Goal: Task Accomplishment & Management: Manage account settings

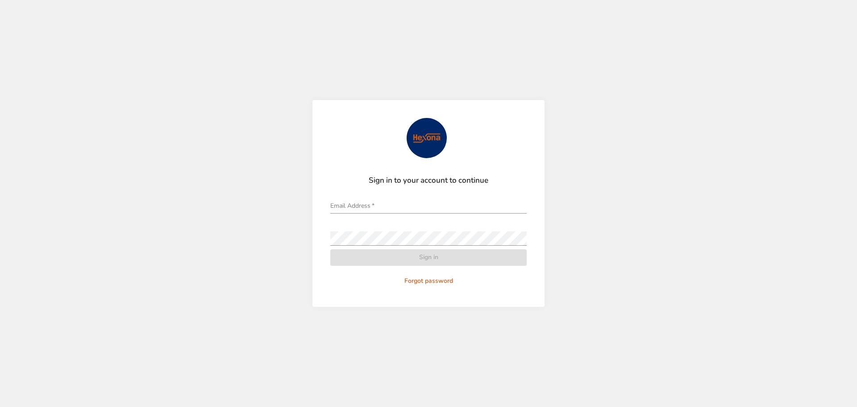
type input "**********"
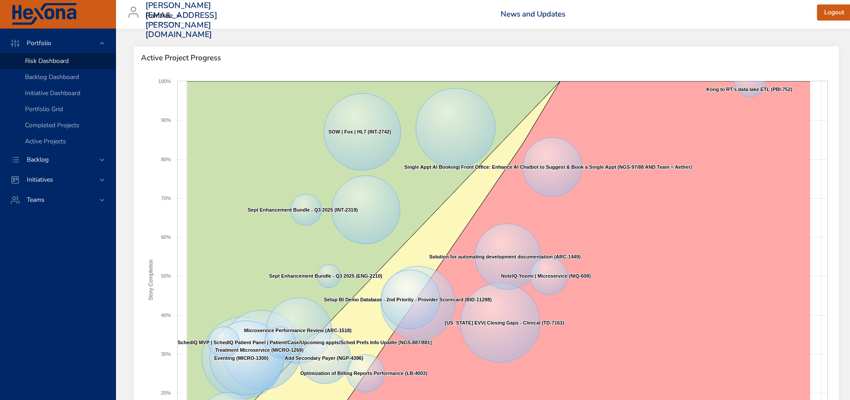
drag, startPoint x: 79, startPoint y: 160, endPoint x: 75, endPoint y: 152, distance: 8.4
click at [79, 160] on div "Backlog" at bounding box center [59, 159] width 78 height 9
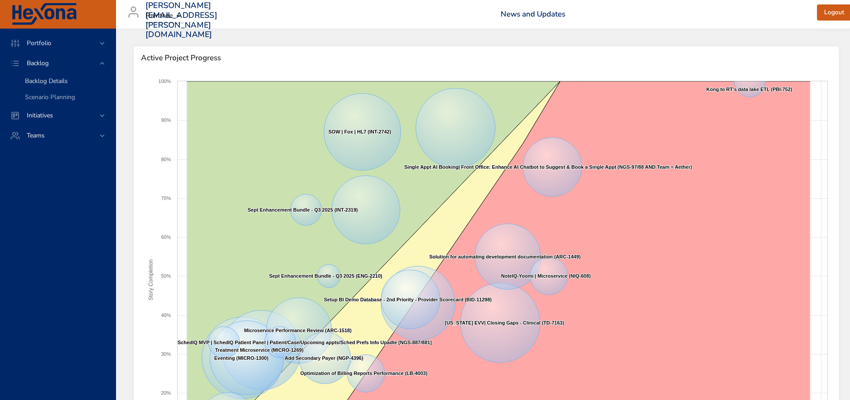
click at [42, 80] on span "Backlog Details" at bounding box center [46, 81] width 43 height 8
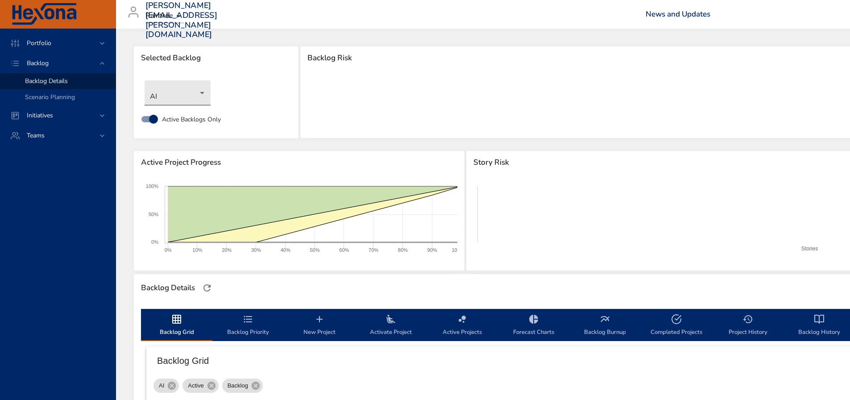
click at [203, 95] on body "Portfolio Backlog Backlog Details Scenario Planning Initiatives Teams [PERSON_N…" at bounding box center [425, 200] width 850 height 400
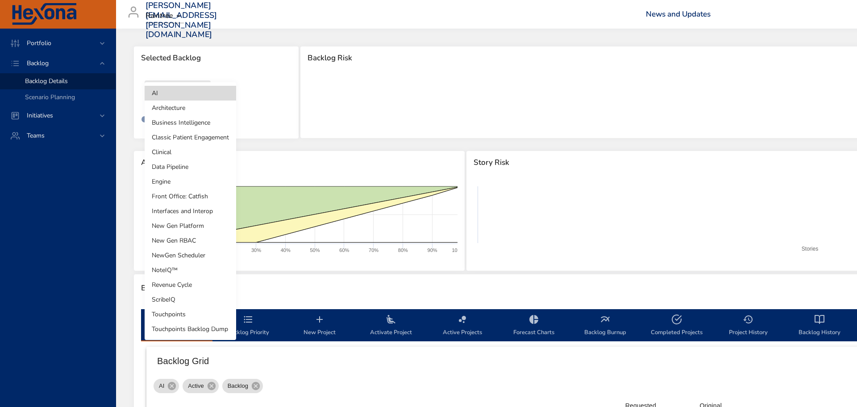
click at [180, 154] on li "Clinical" at bounding box center [191, 152] width 92 height 15
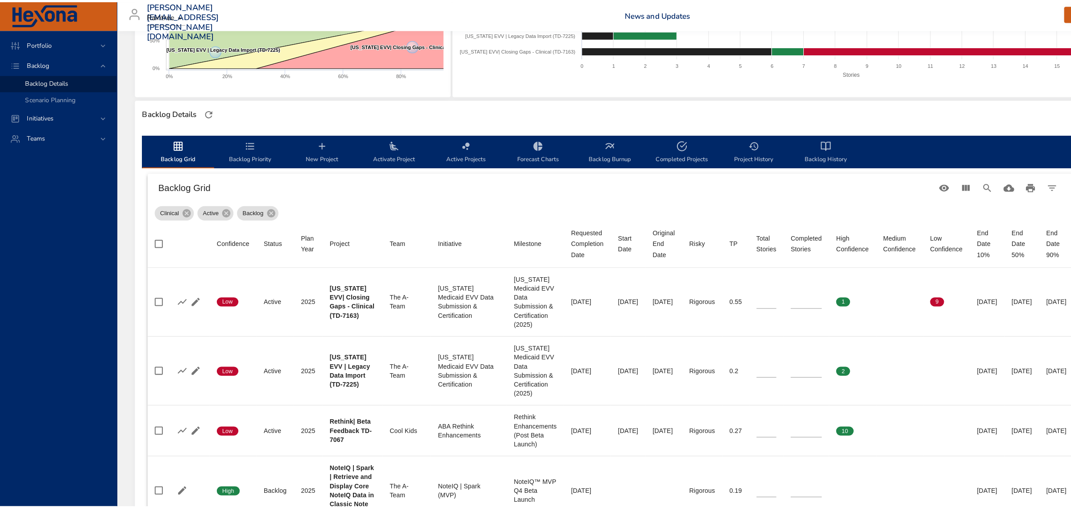
scroll to position [167, 0]
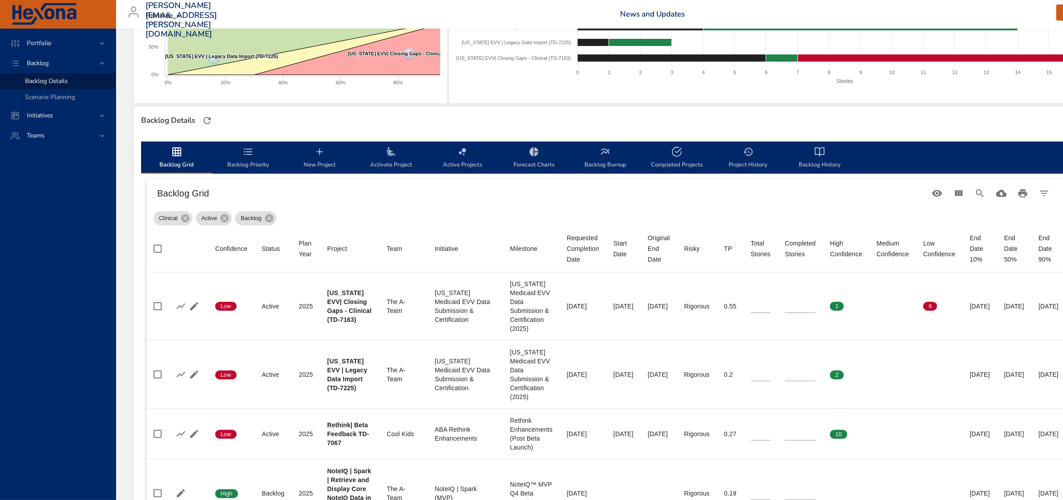
click at [320, 152] on icon "backlog-tab" at bounding box center [320, 152] width 6 height 6
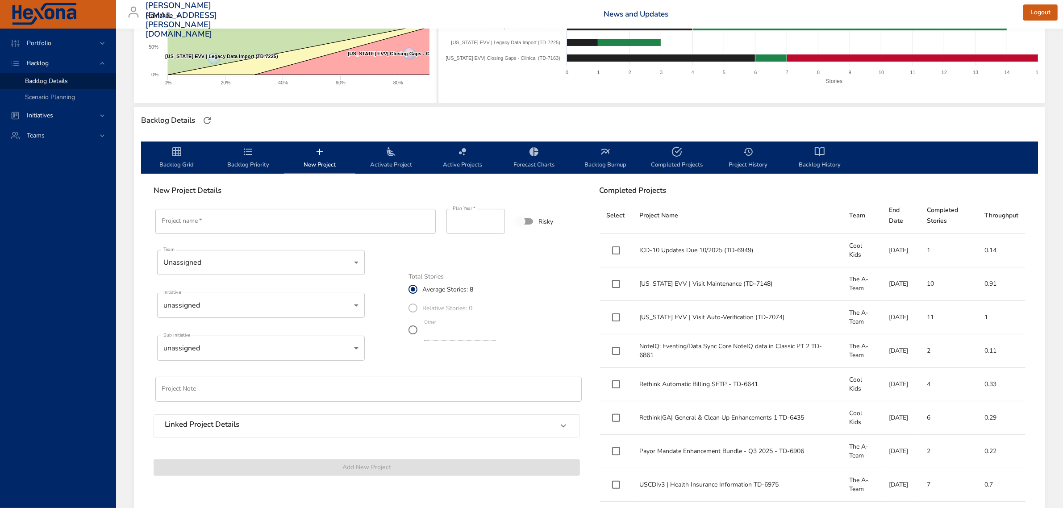
click at [221, 225] on input "Project name   *" at bounding box center [295, 221] width 280 height 25
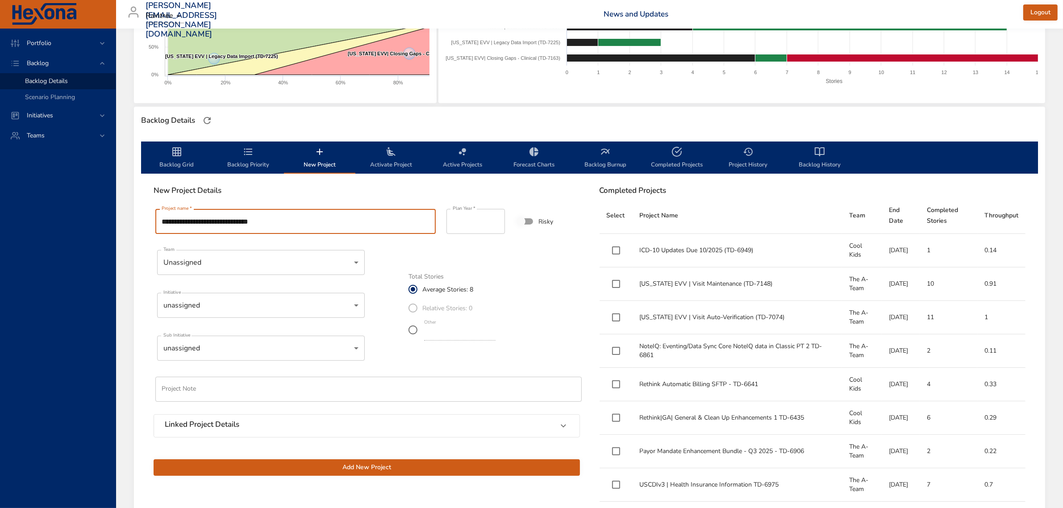
type input "**********"
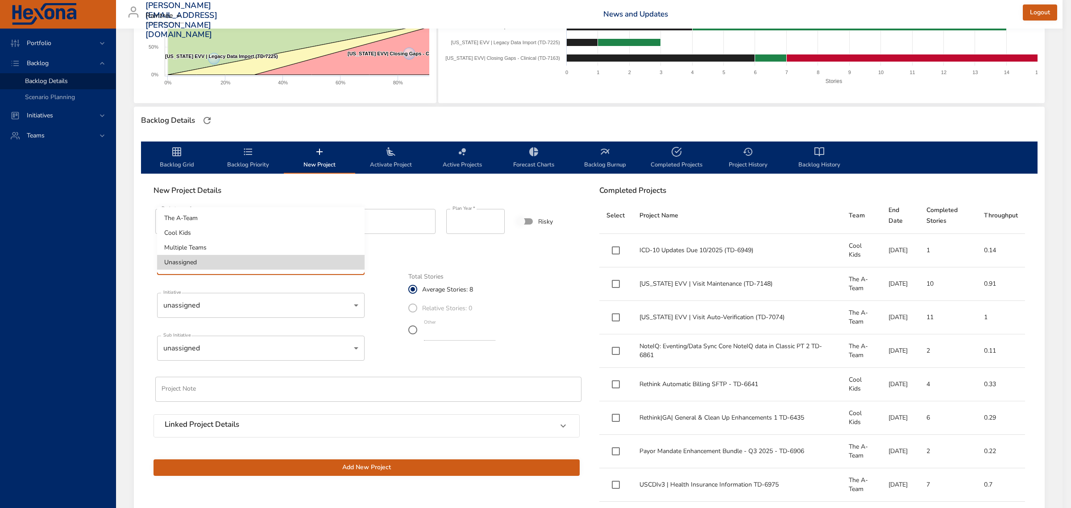
click at [247, 267] on body "Portfolio Backlog Backlog Details Scenario Planning Initiatives Teams [PERSON_N…" at bounding box center [535, 87] width 1071 height 508
click at [247, 267] on li "Unassigned" at bounding box center [261, 262] width 208 height 15
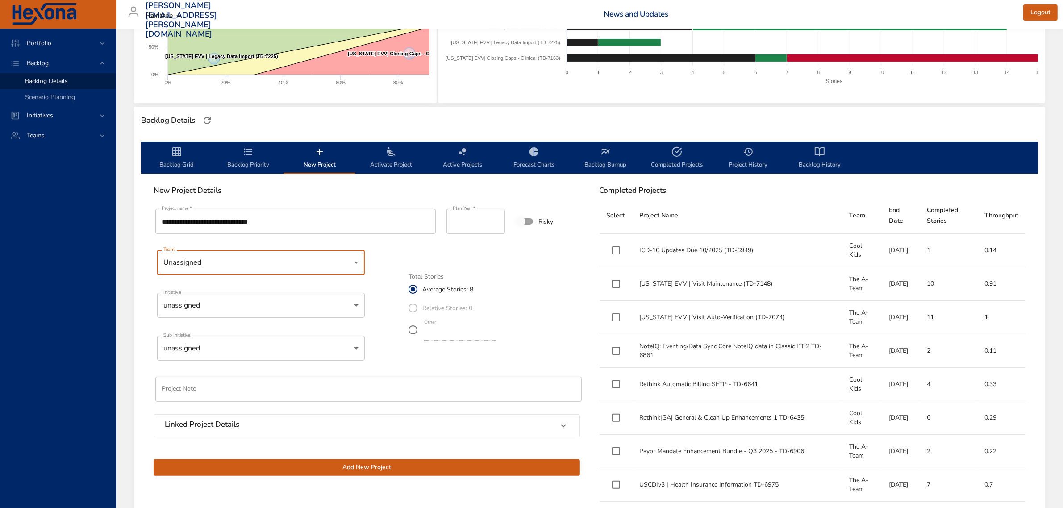
click at [235, 307] on body "Portfolio Backlog Backlog Details Scenario Planning Initiatives Teams [PERSON_N…" at bounding box center [531, 87] width 1063 height 508
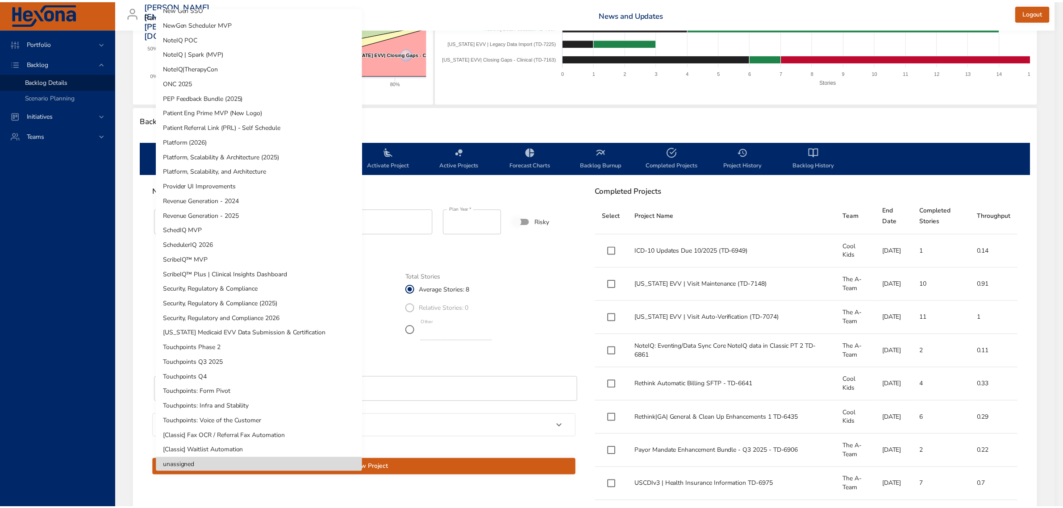
scroll to position [381, 0]
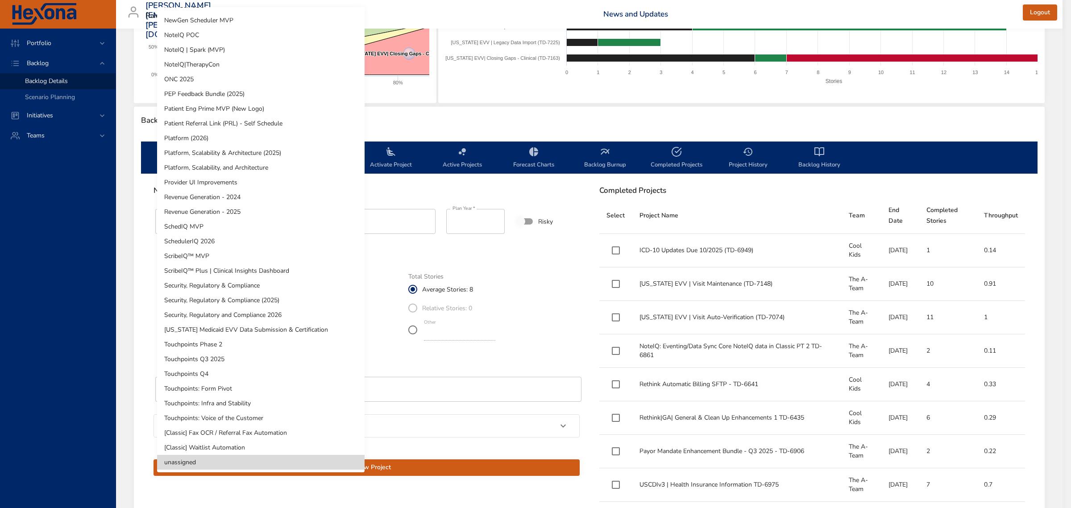
click at [202, 297] on li "Security, Regulatory & Compliance (2025)" at bounding box center [261, 300] width 208 height 15
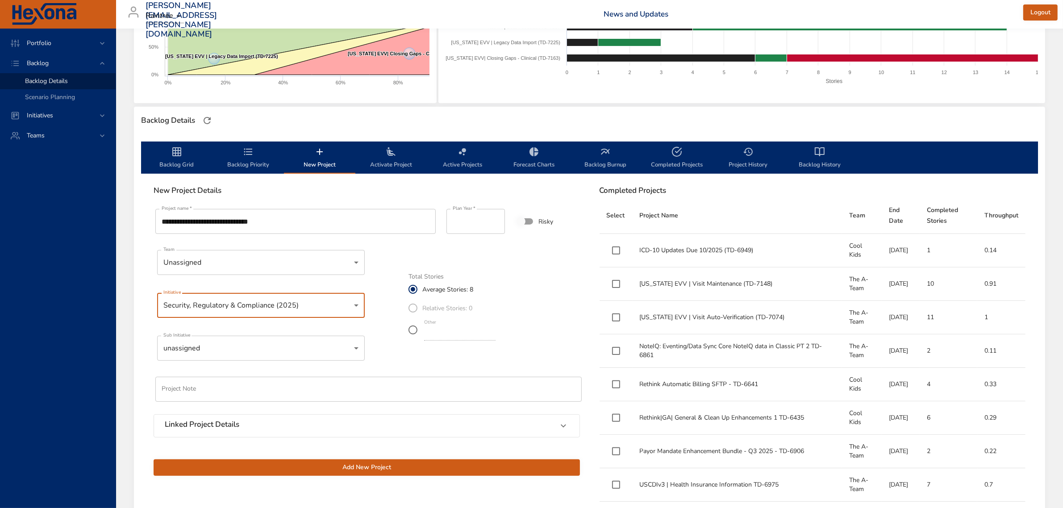
click at [240, 392] on input "text" at bounding box center [368, 389] width 426 height 25
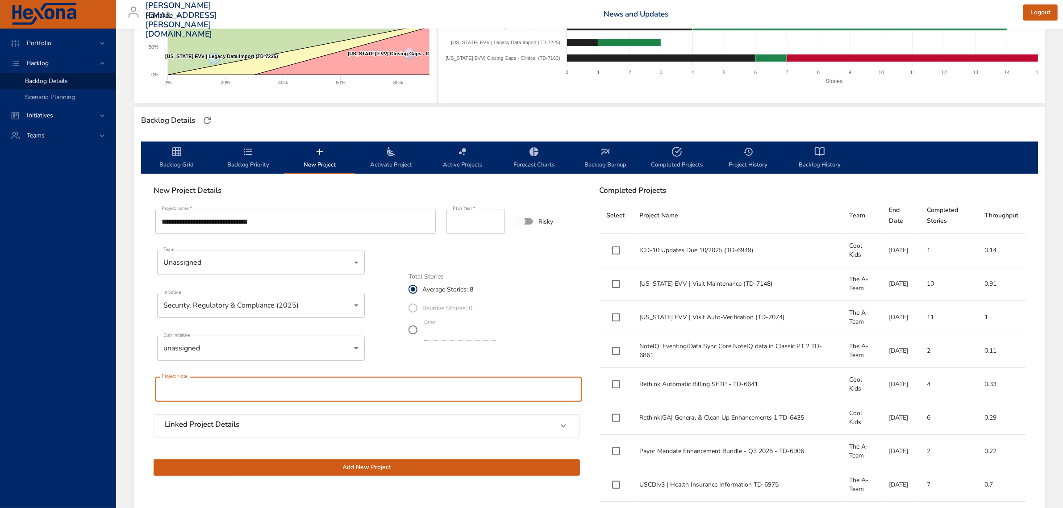
click at [240, 392] on input "text" at bounding box center [368, 389] width 426 height 25
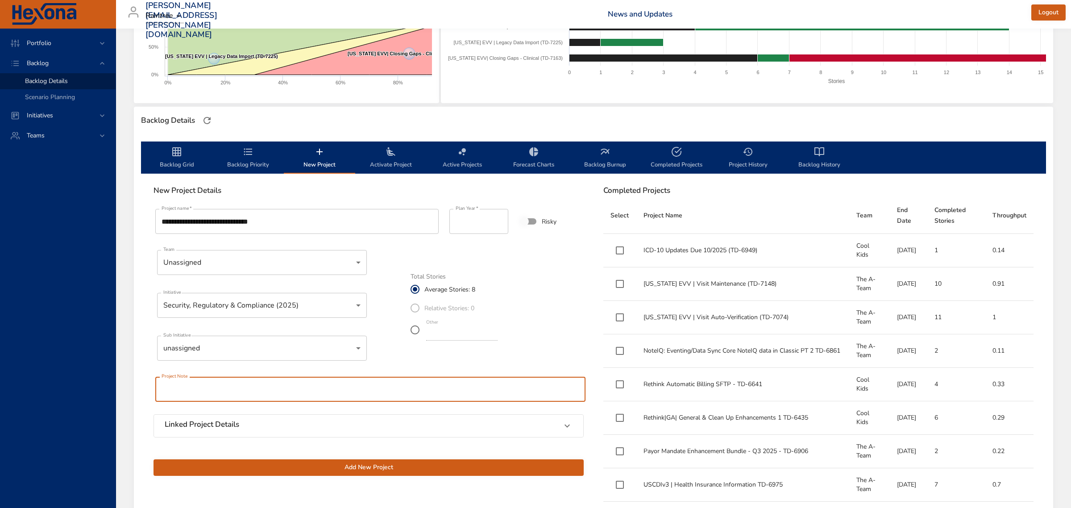
click at [240, 341] on body "Portfolio Backlog Backlog Details Scenario Planning Initiatives Teams [PERSON_N…" at bounding box center [535, 87] width 1071 height 508
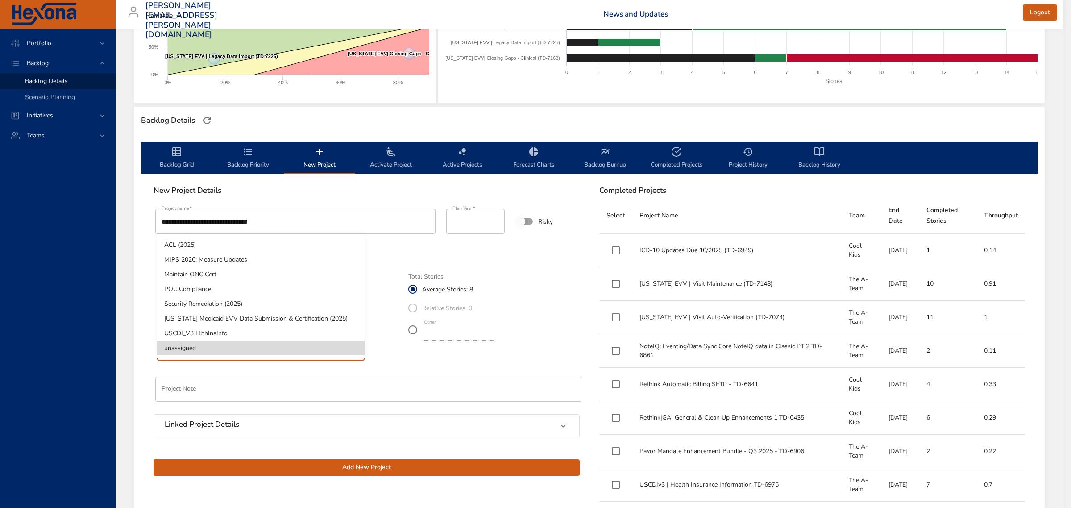
click at [242, 316] on li "[US_STATE] Medicaid EVV Data Submission & Certification (2025)" at bounding box center [261, 318] width 208 height 15
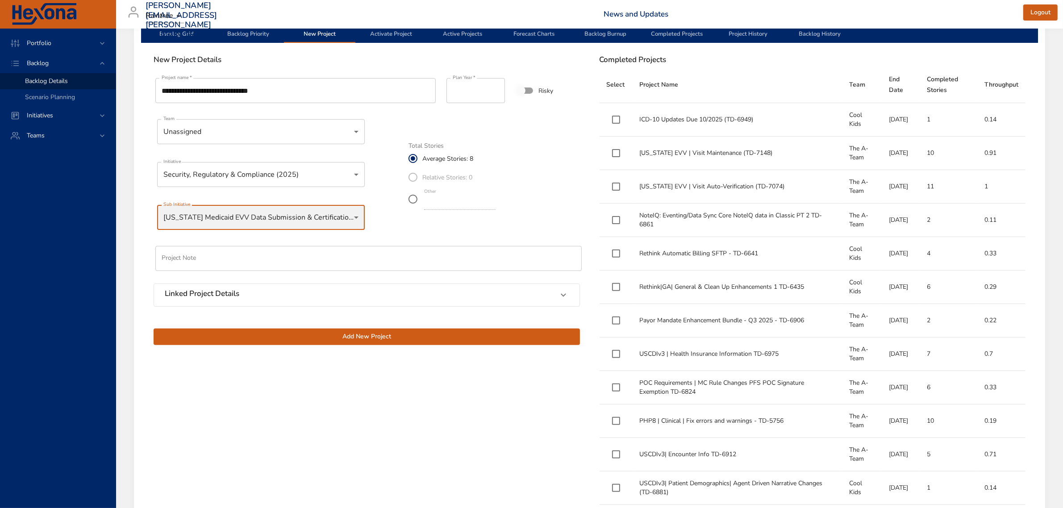
scroll to position [335, 0]
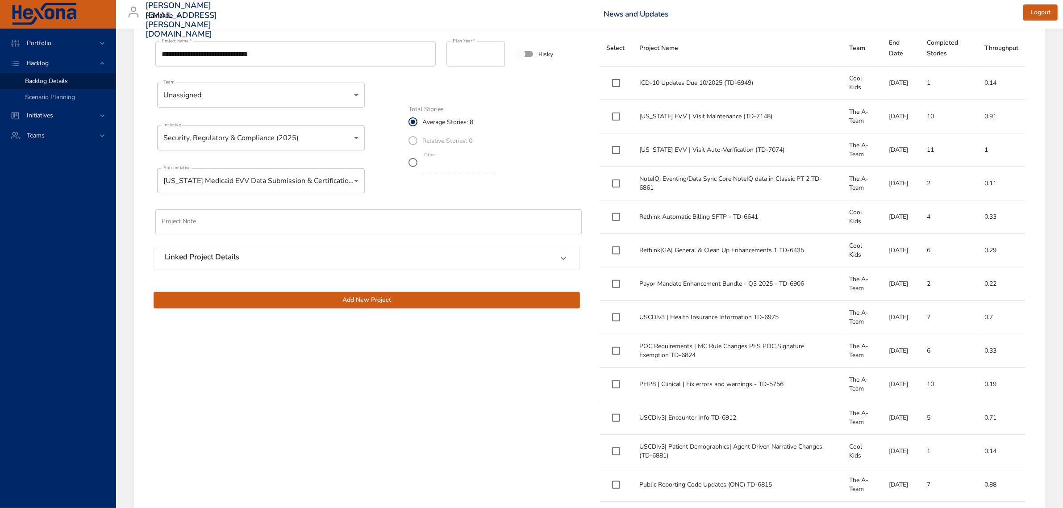
click at [355, 300] on span "Add New Project" at bounding box center [367, 300] width 412 height 11
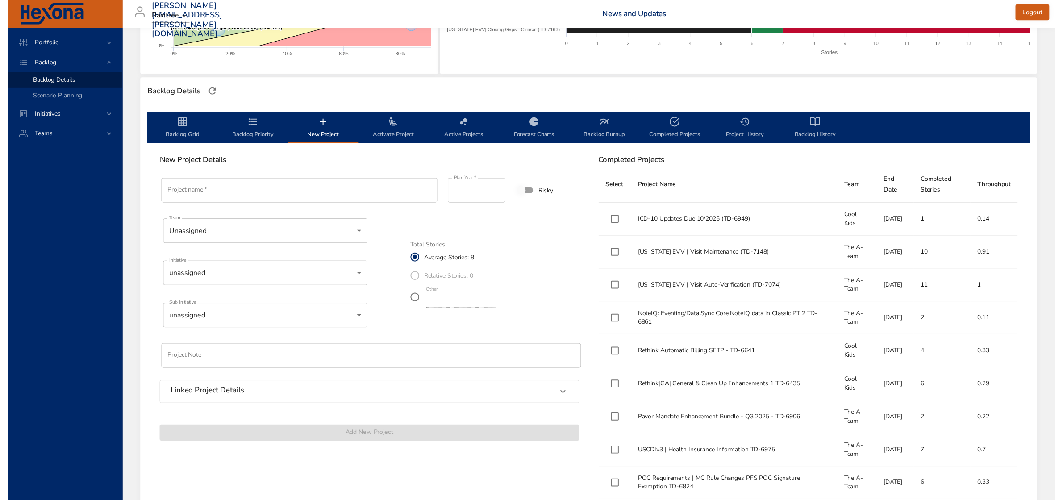
scroll to position [112, 0]
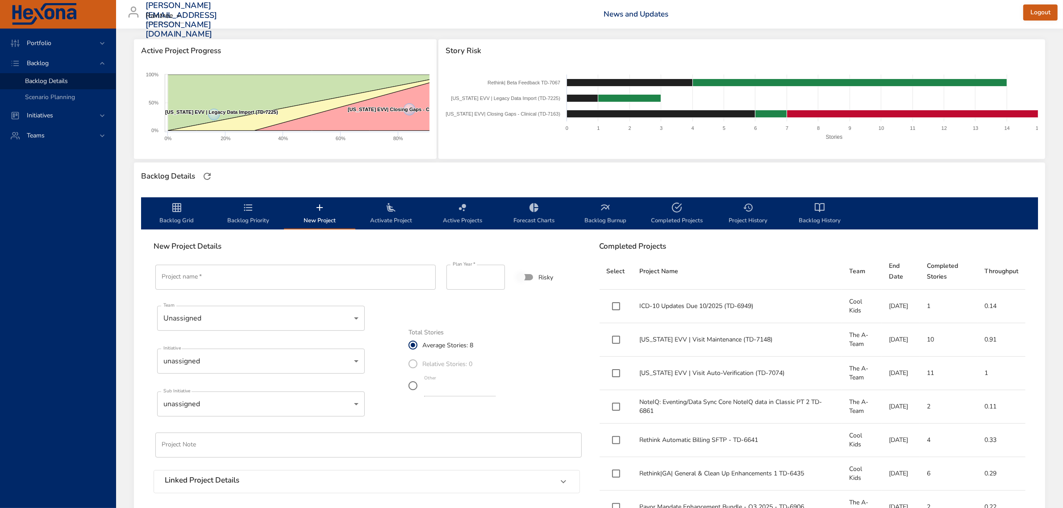
click at [175, 211] on icon "backlog-tab" at bounding box center [176, 207] width 9 height 9
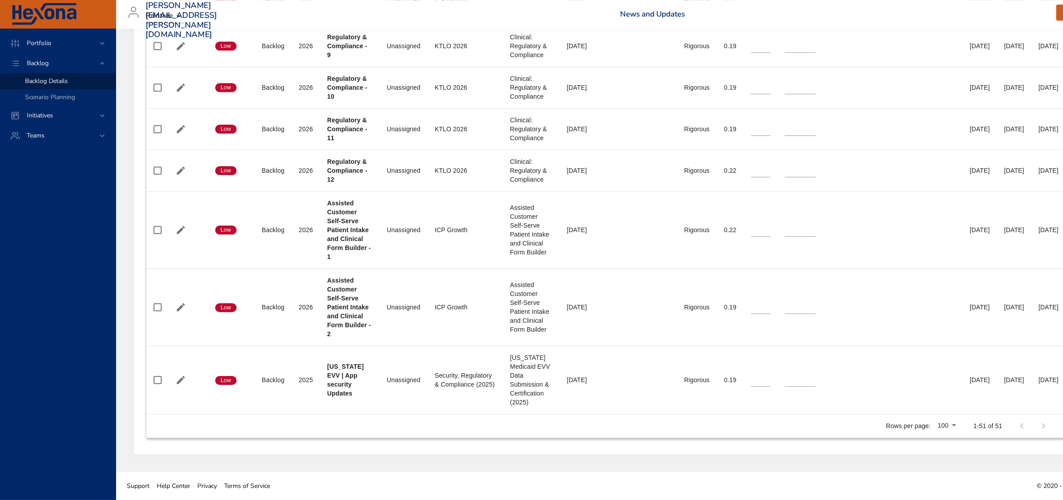
scroll to position [2704, 0]
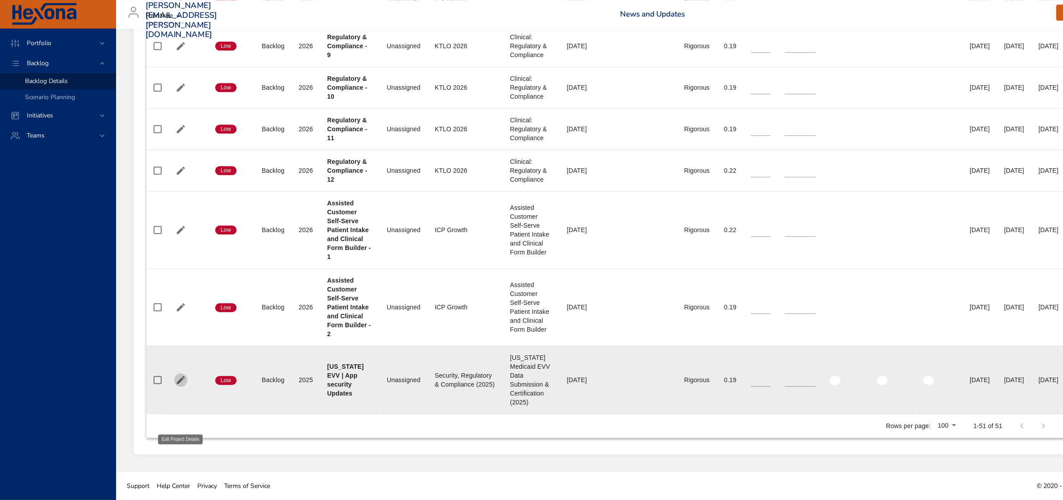
click at [181, 382] on icon "button" at bounding box center [180, 380] width 11 height 11
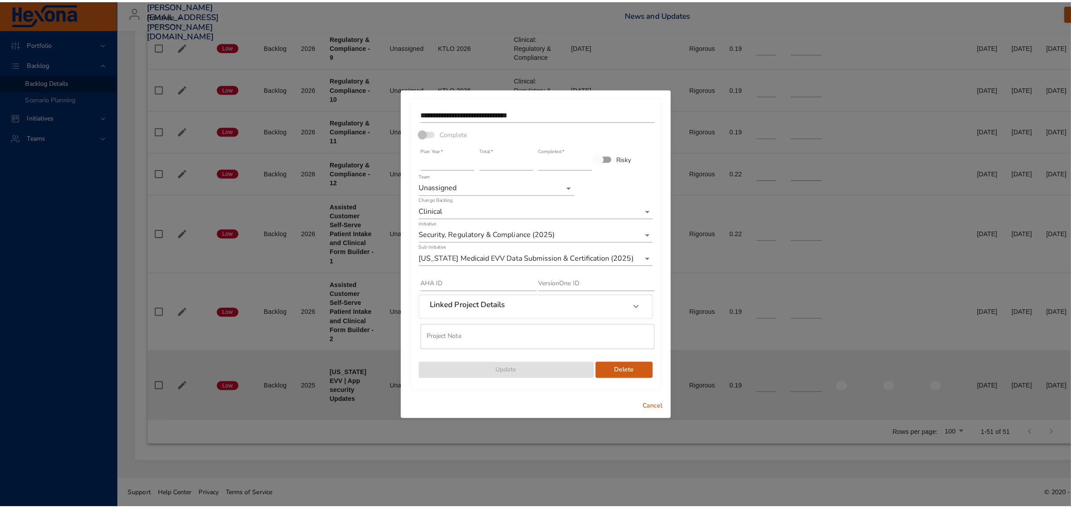
scroll to position [2695, 0]
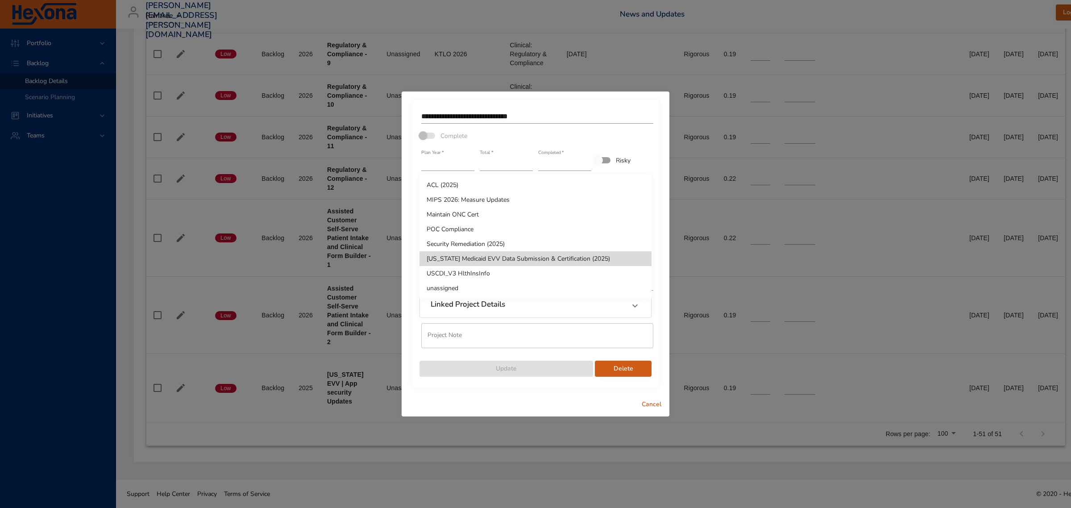
click at [546, 308] on div at bounding box center [535, 254] width 1071 height 508
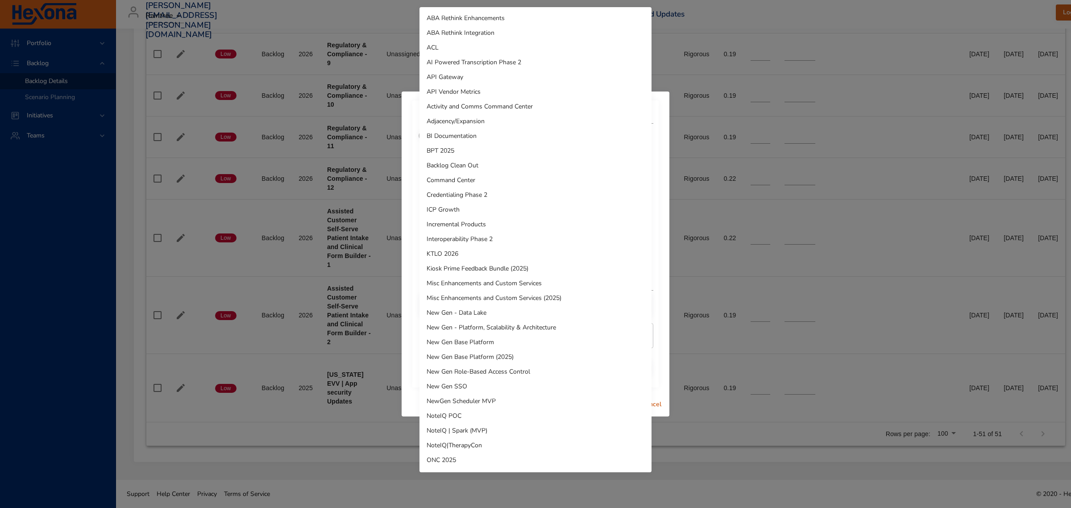
scroll to position [381, 0]
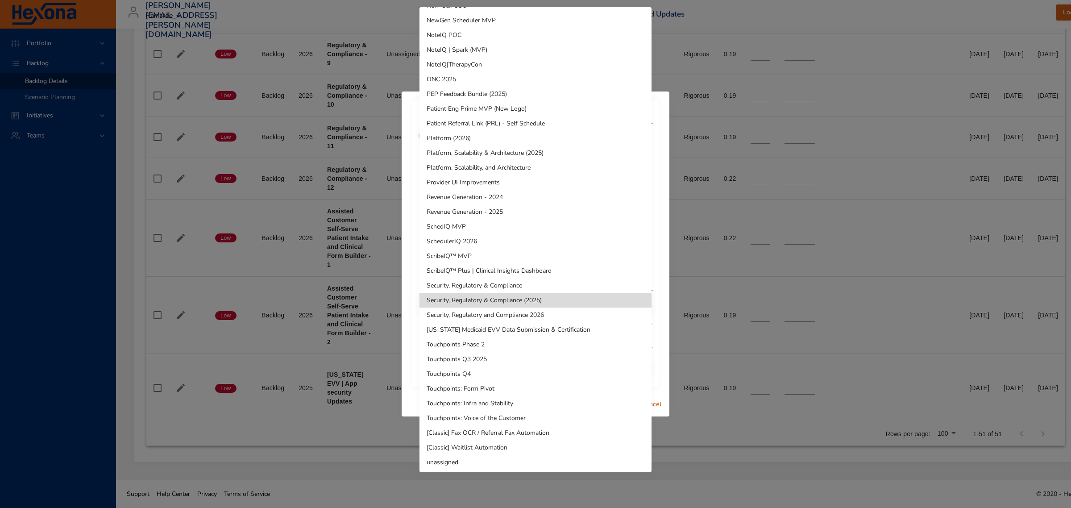
click at [520, 329] on li "[US_STATE] Medicaid EVV Data Submission & Certification" at bounding box center [536, 329] width 232 height 15
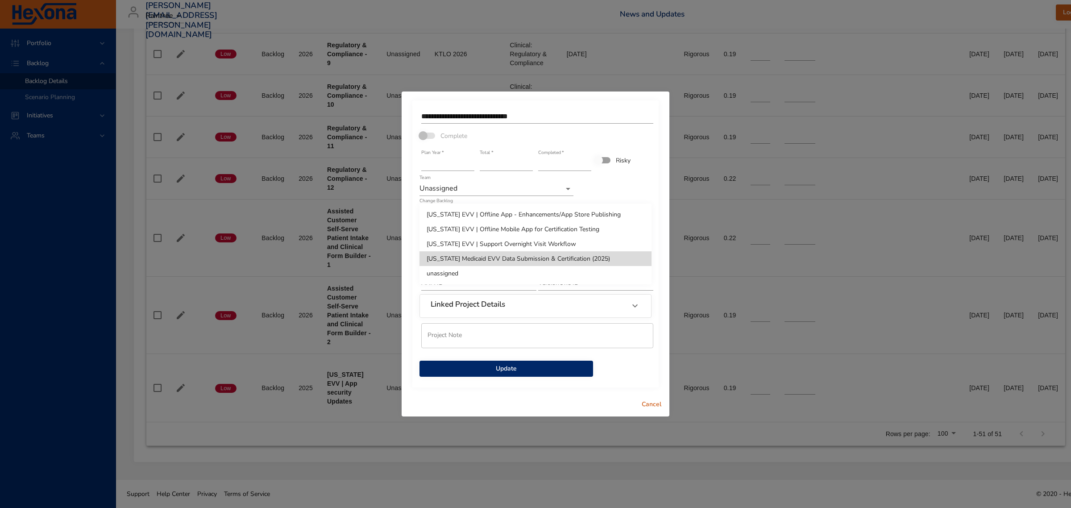
click at [490, 214] on li "[US_STATE] EVV | Offline App - Enhancements/App Store Publishing" at bounding box center [536, 214] width 232 height 15
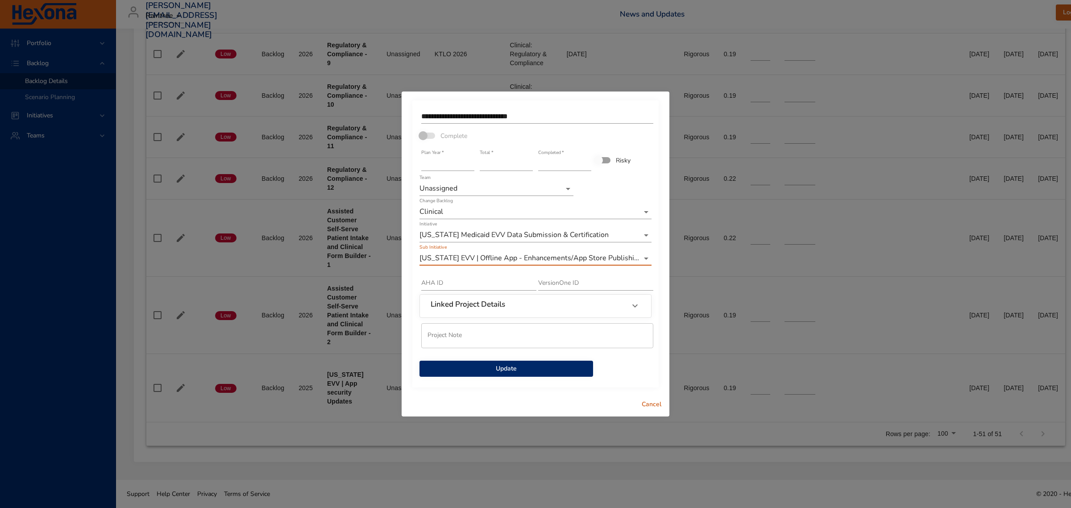
click at [499, 369] on span "Update" at bounding box center [506, 368] width 159 height 11
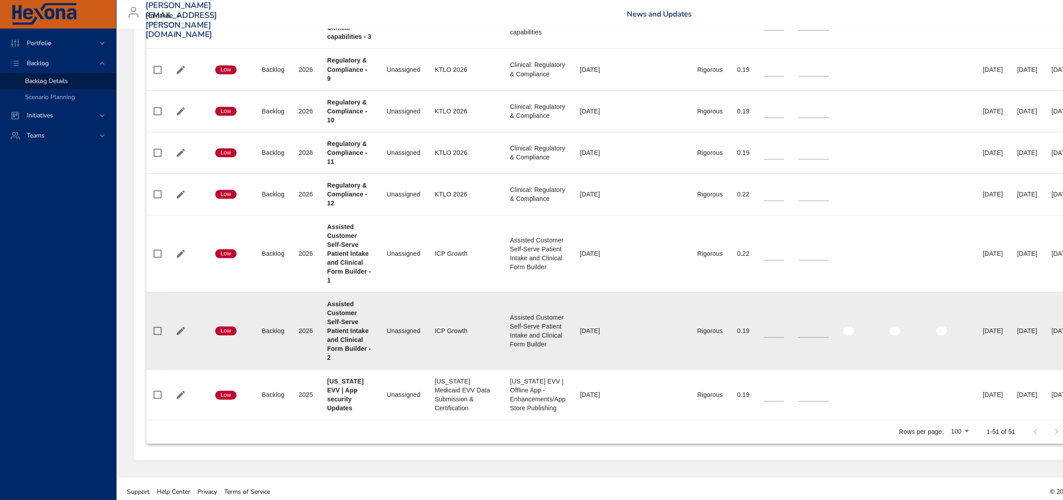
scroll to position [2623, 0]
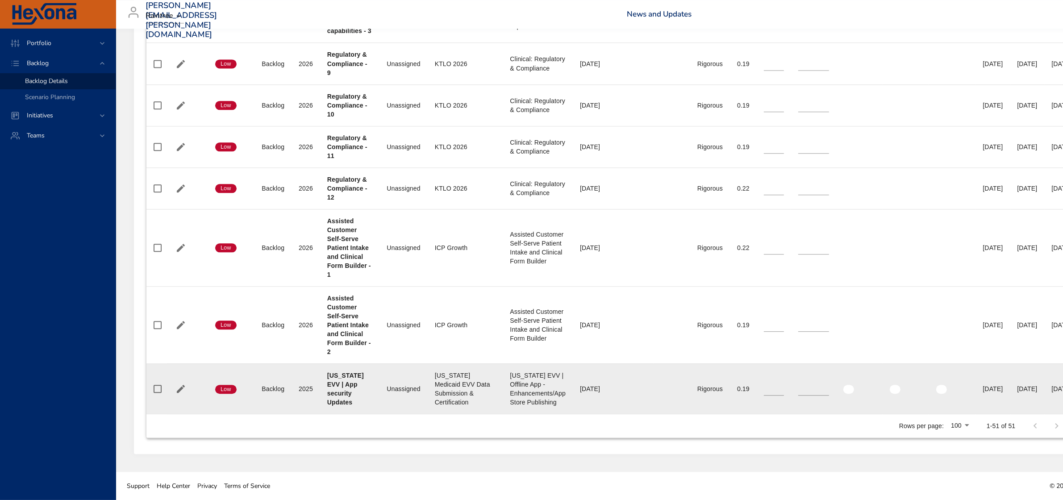
click at [595, 389] on div "[DATE]" at bounding box center [596, 388] width 32 height 9
click at [597, 390] on div "[DATE]" at bounding box center [596, 388] width 32 height 9
click at [178, 391] on icon "button" at bounding box center [181, 389] width 8 height 8
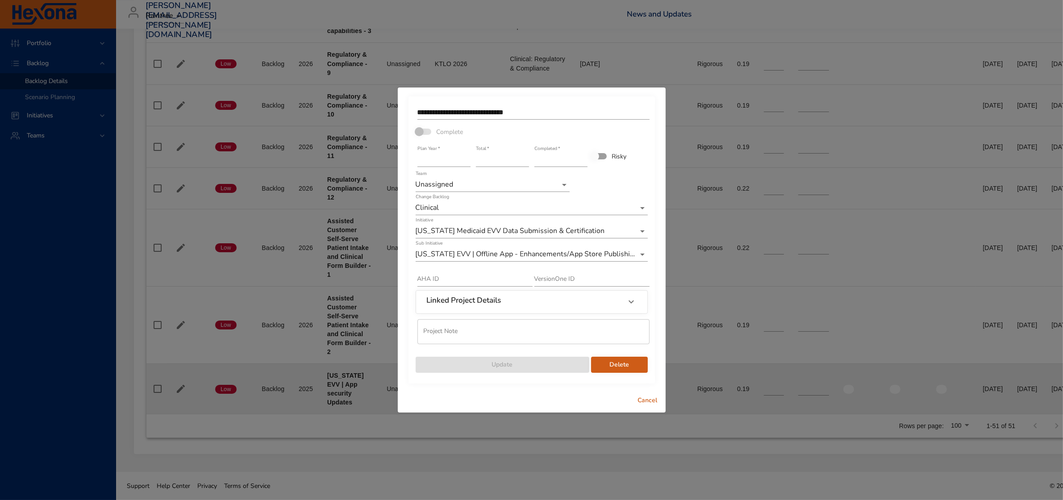
scroll to position [2615, 0]
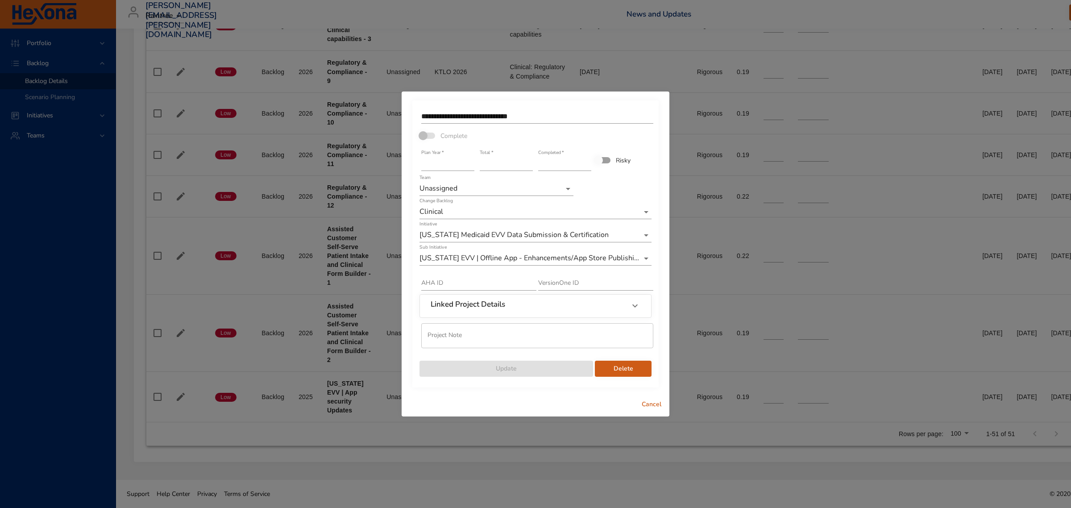
click at [654, 404] on span "Cancel" at bounding box center [651, 404] width 21 height 11
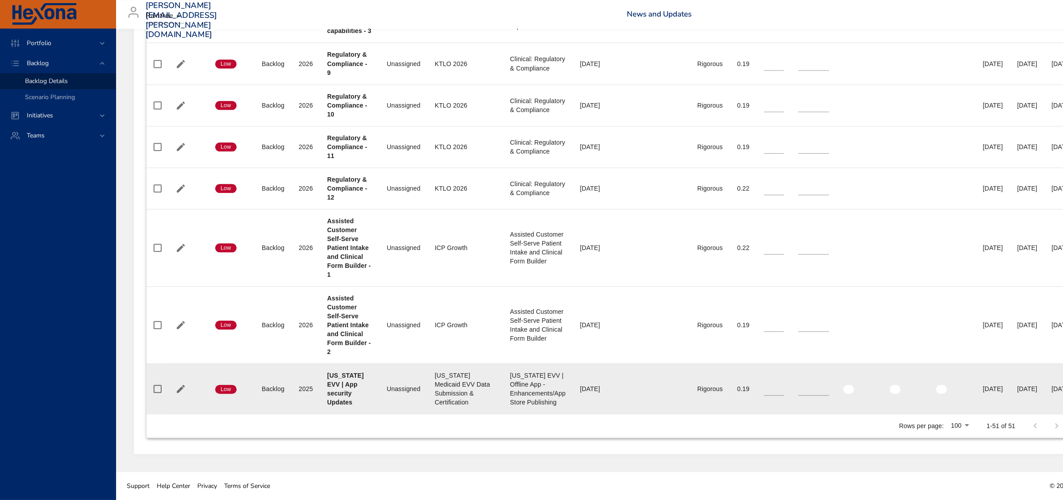
drag, startPoint x: 199, startPoint y: 387, endPoint x: 195, endPoint y: 378, distance: 10.0
click at [195, 378] on td at bounding box center [187, 388] width 41 height 50
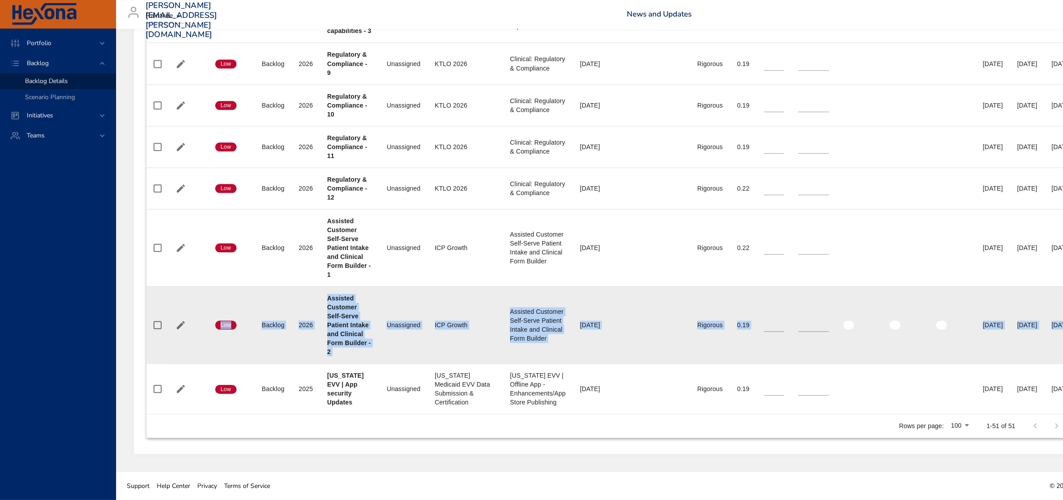
drag, startPoint x: 202, startPoint y: 403, endPoint x: 201, endPoint y: 355, distance: 47.8
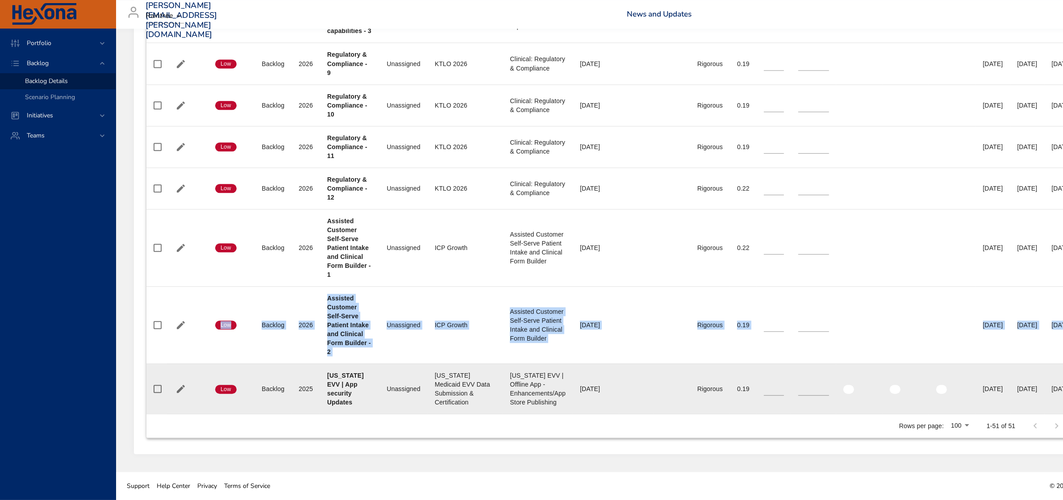
click at [204, 396] on td at bounding box center [187, 388] width 41 height 50
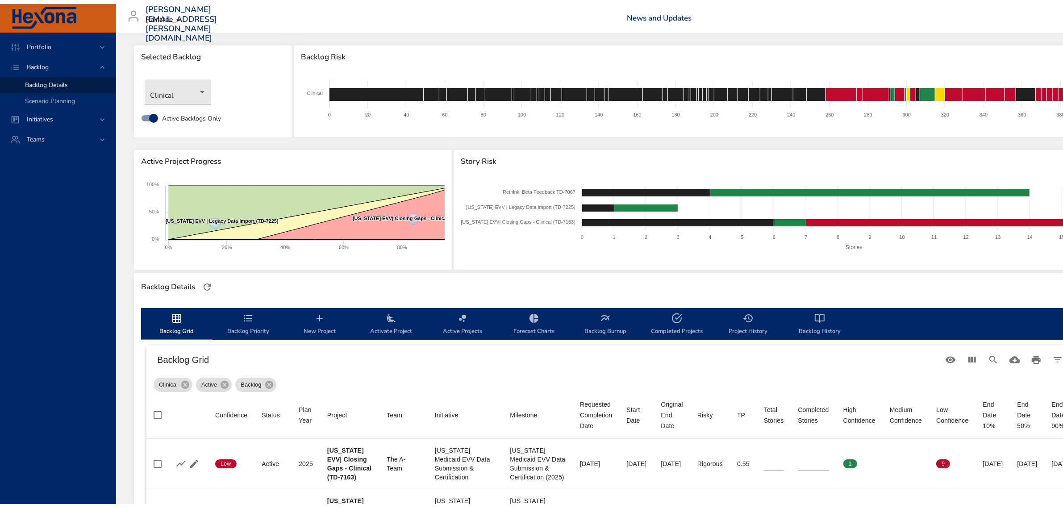
scroll to position [0, 0]
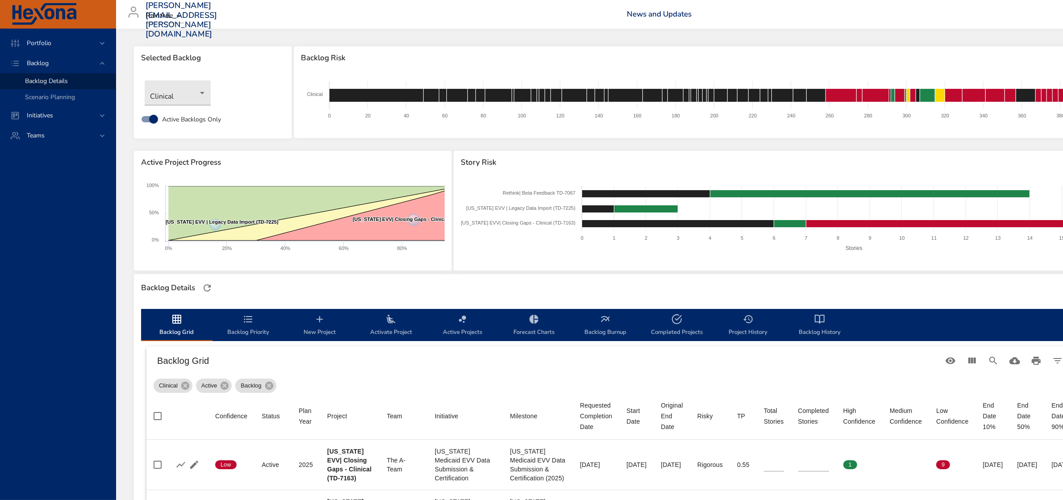
click at [246, 320] on icon "backlog-tab" at bounding box center [248, 319] width 11 height 11
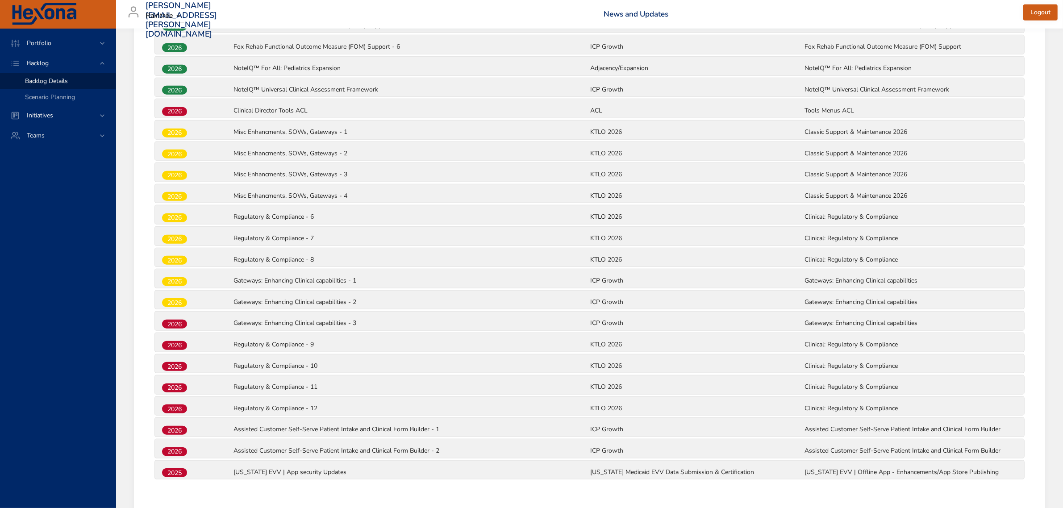
scroll to position [1004, 0]
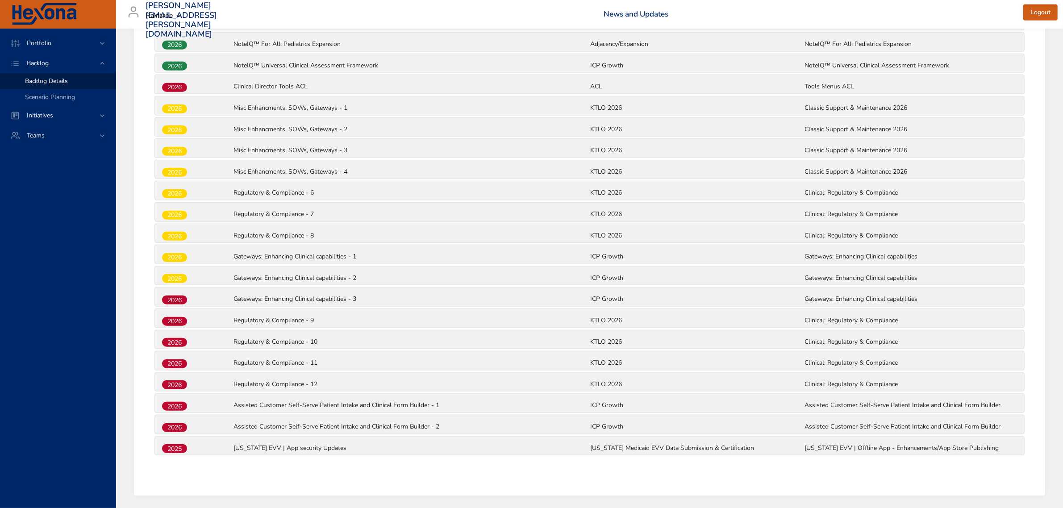
drag, startPoint x: 214, startPoint y: 447, endPoint x: 217, endPoint y: 434, distance: 13.1
click at [217, 406] on div "2025 [US_STATE] EVV | App security Updates [US_STATE] Medicaid EVV Data Submiss…" at bounding box center [589, 446] width 869 height 19
drag, startPoint x: 191, startPoint y: 440, endPoint x: 184, endPoint y: 439, distance: 6.3
click at [191, 406] on div "2025" at bounding box center [196, 449] width 71 height 12
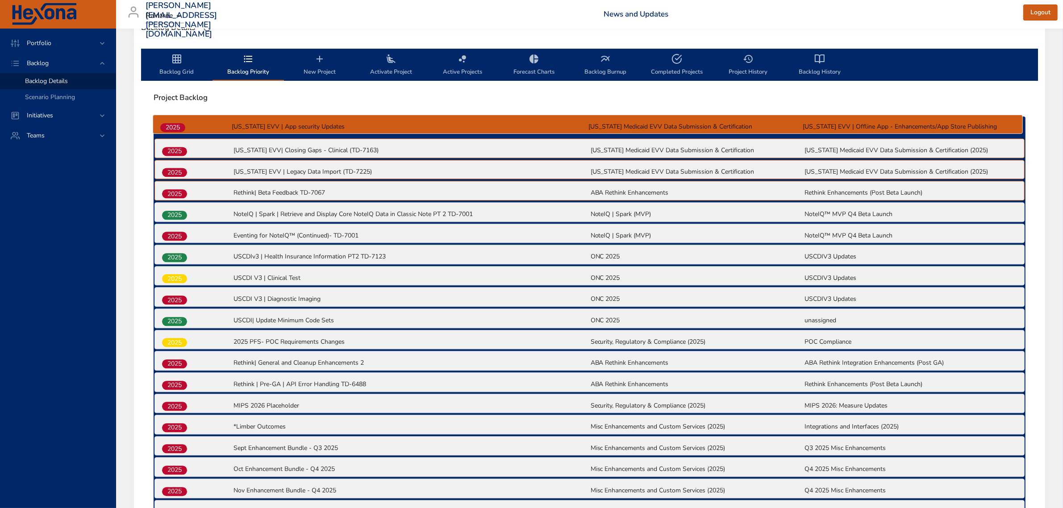
scroll to position [260, 0]
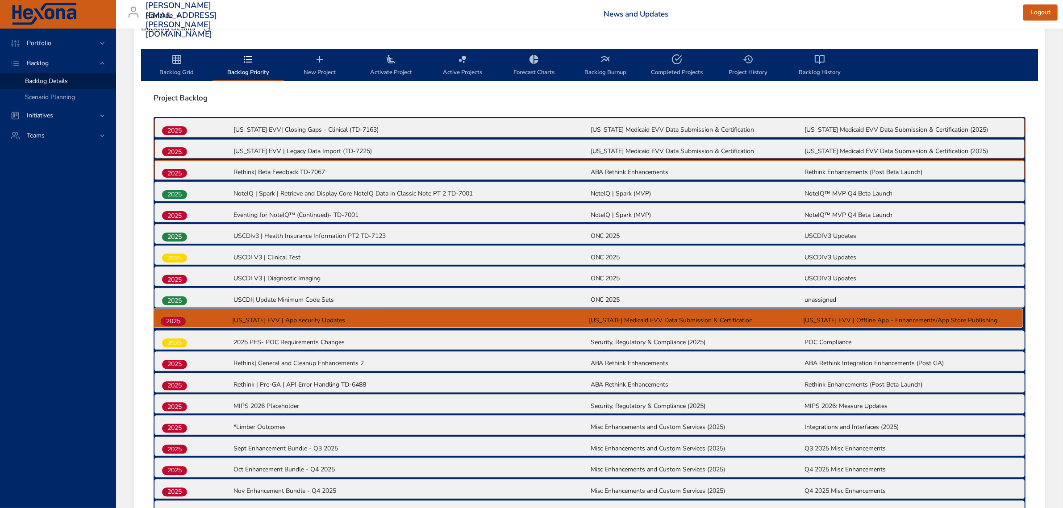
drag, startPoint x: 175, startPoint y: 441, endPoint x: 175, endPoint y: 312, distance: 128.1
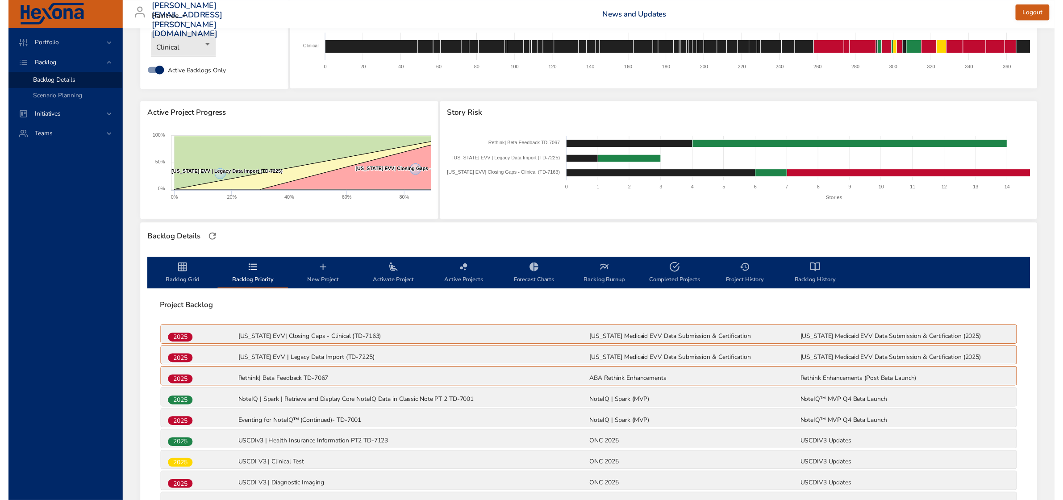
scroll to position [0, 0]
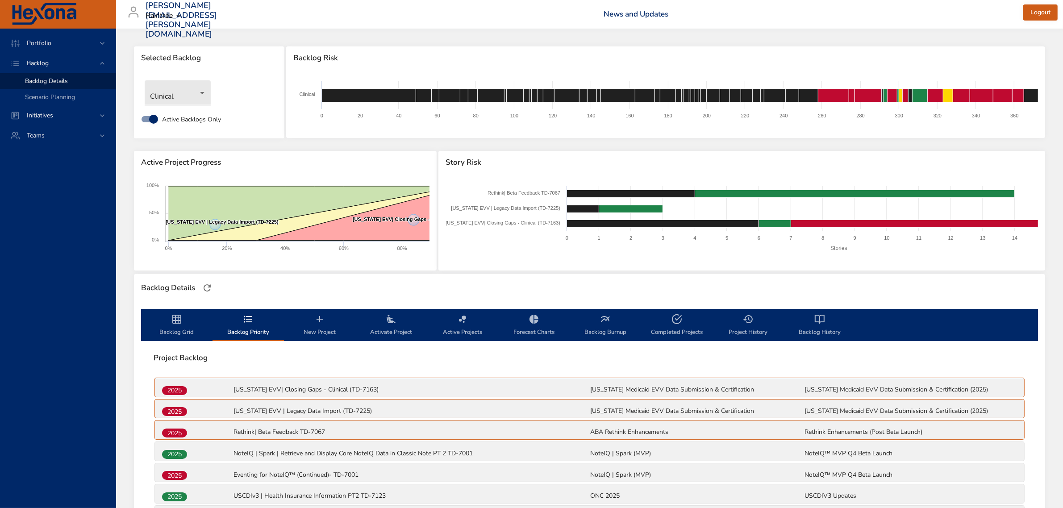
drag, startPoint x: 177, startPoint y: 322, endPoint x: 477, endPoint y: 259, distance: 306.5
click at [177, 321] on icon "backlog-tab" at bounding box center [176, 319] width 11 height 11
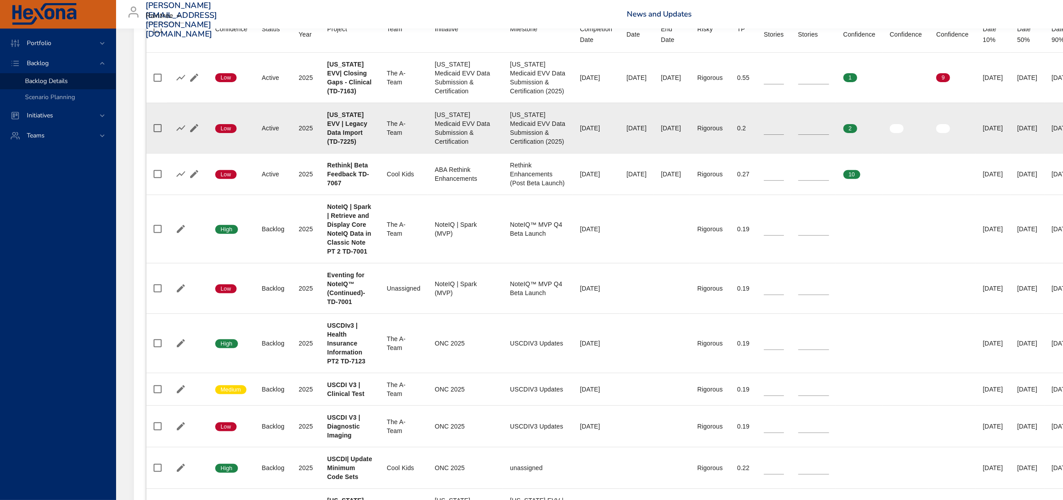
scroll to position [391, 0]
